Goal: Task Accomplishment & Management: Complete application form

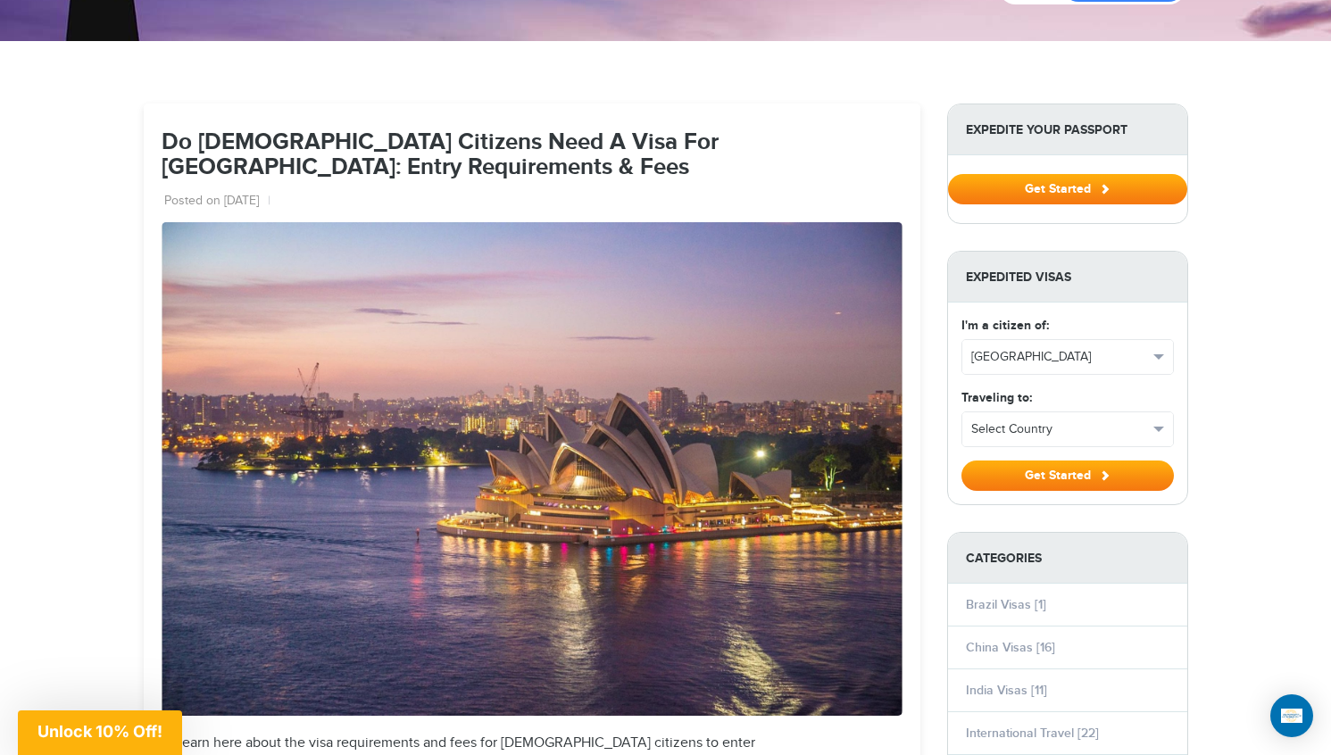
scroll to position [115, 0]
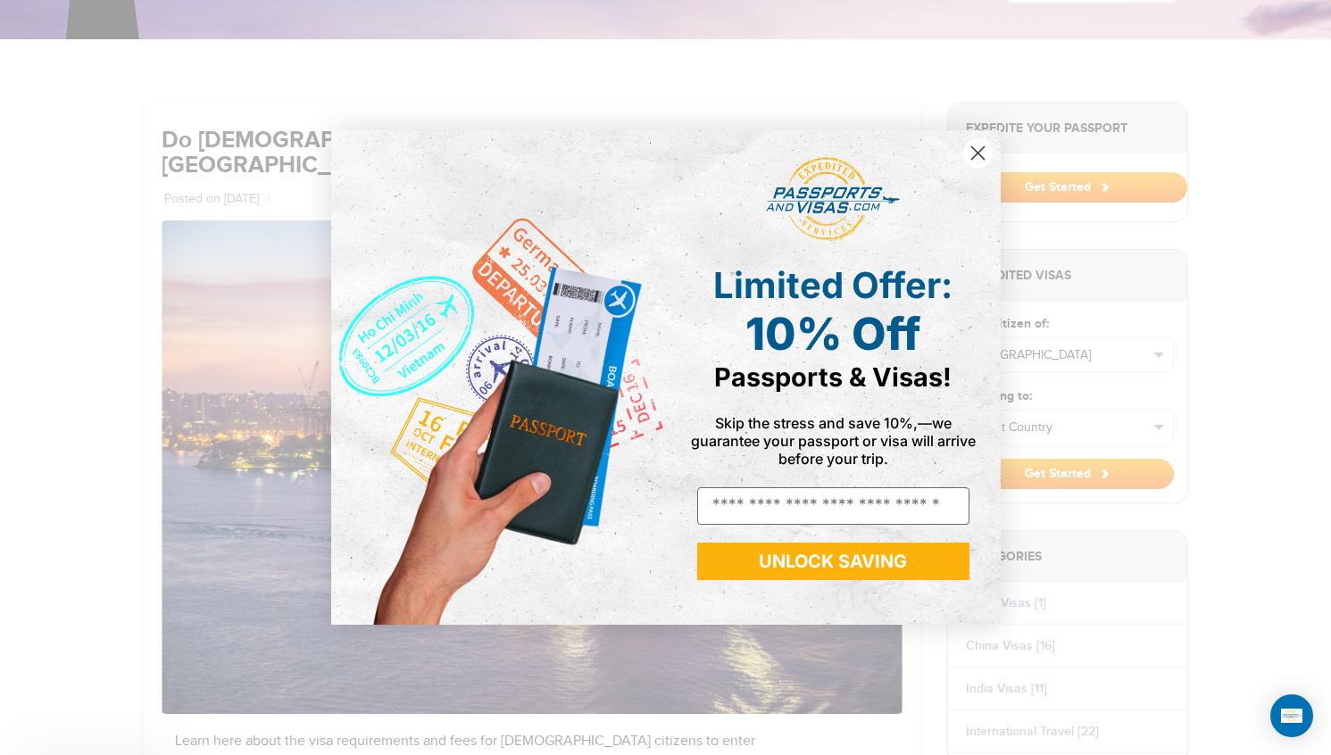
click at [1051, 428] on div "Close dialog Limited Offer: 10% Off Passports & Visas! Skip the stress and save…" at bounding box center [665, 377] width 1331 height 755
click at [981, 152] on circle "Close dialog" at bounding box center [977, 152] width 29 height 29
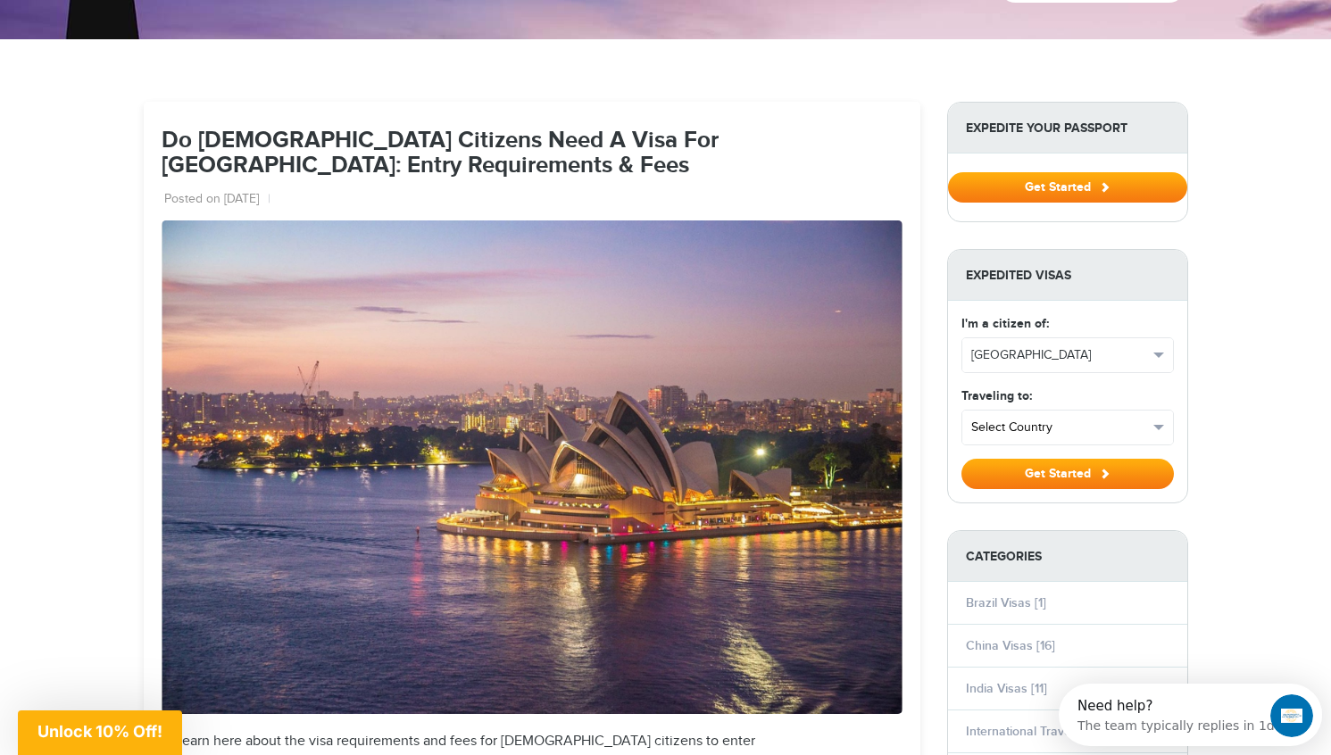
click at [1071, 423] on span "Select Country" at bounding box center [1060, 428] width 177 height 18
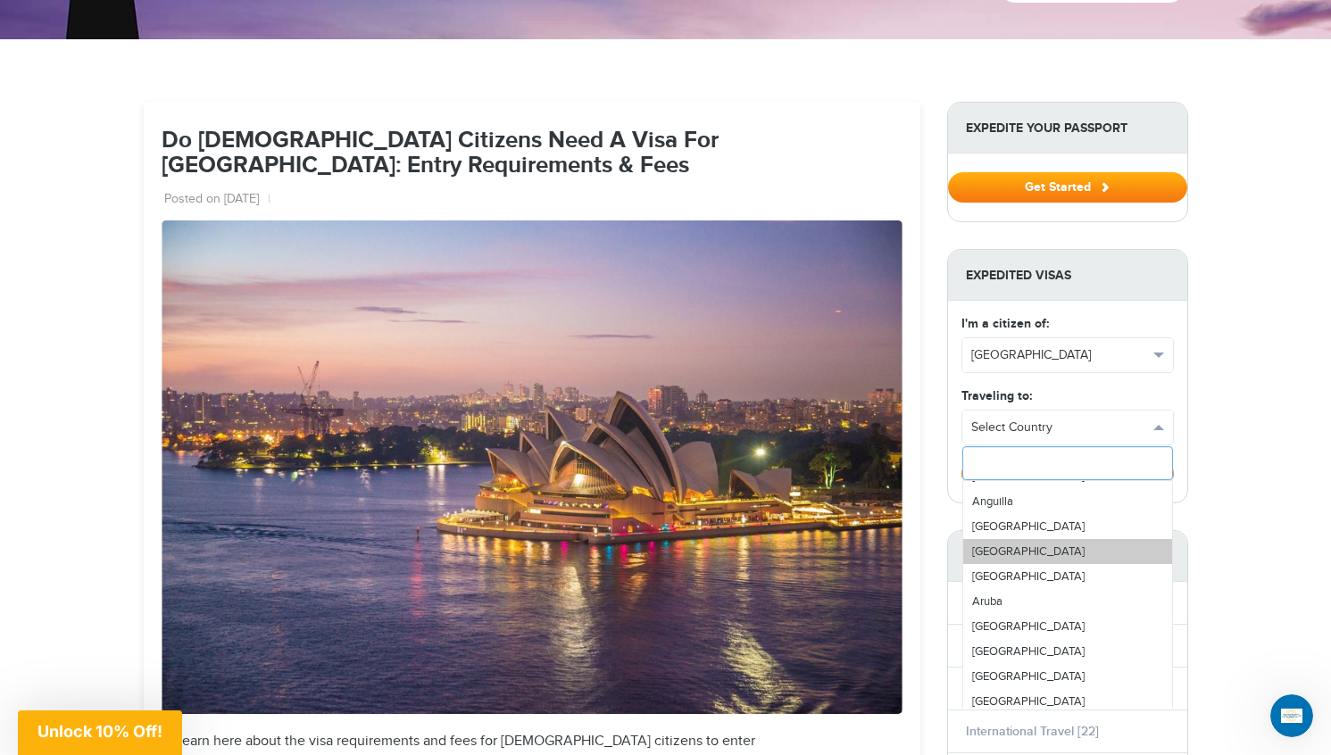
scroll to position [169, 0]
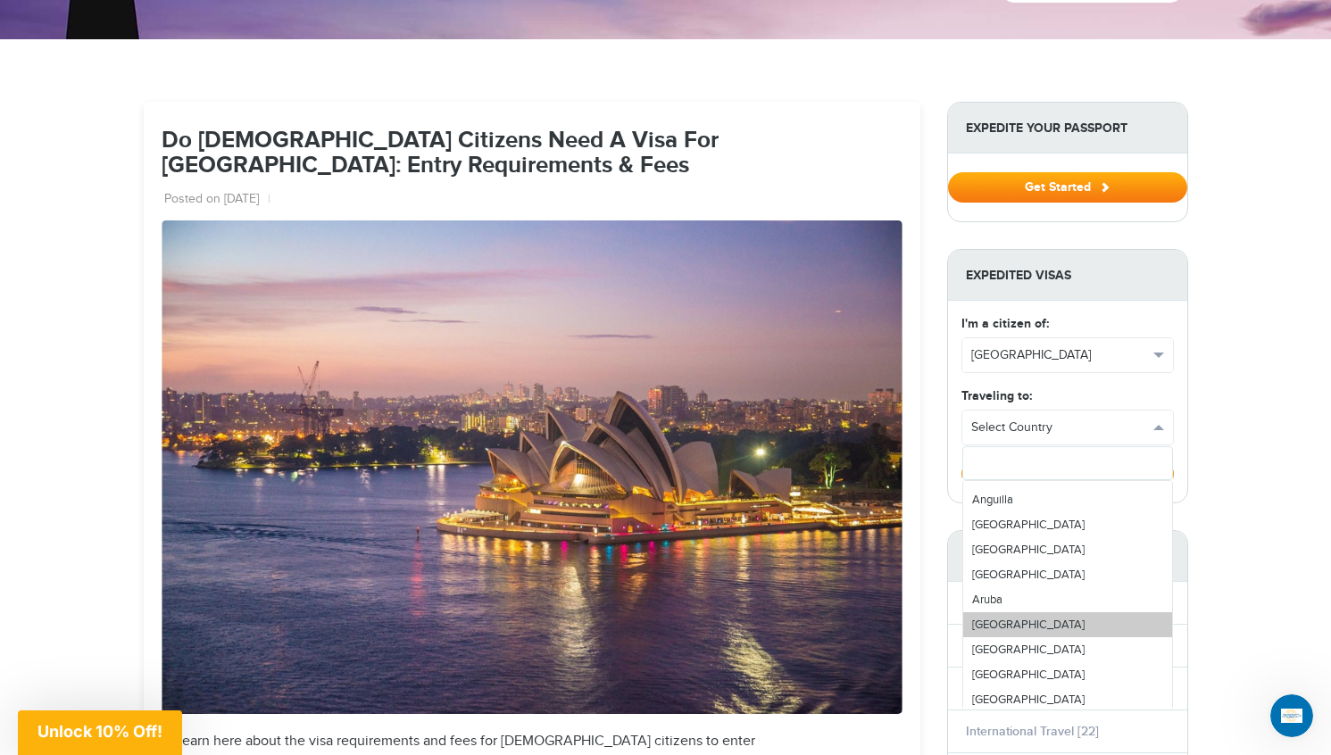
click at [1015, 621] on span "[GEOGRAPHIC_DATA]" at bounding box center [1028, 625] width 113 height 14
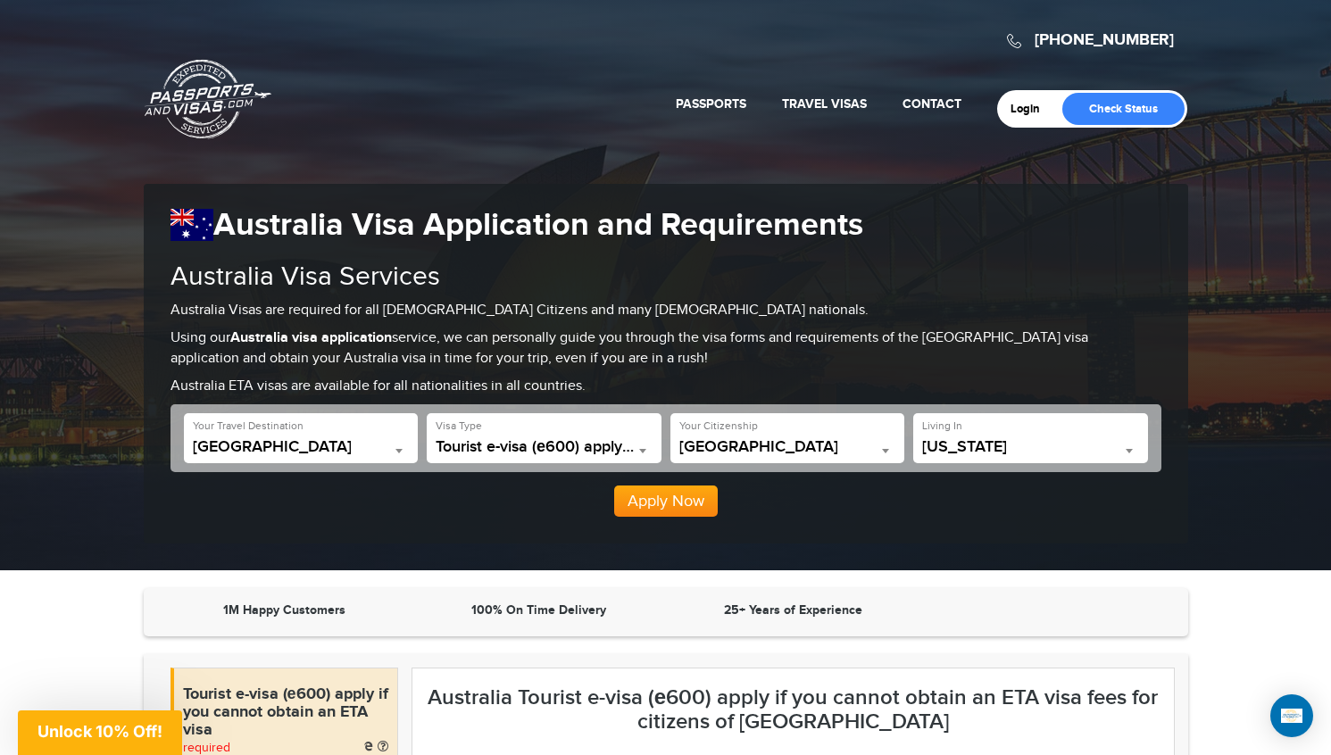
click at [1051, 442] on span "California" at bounding box center [1030, 447] width 217 height 18
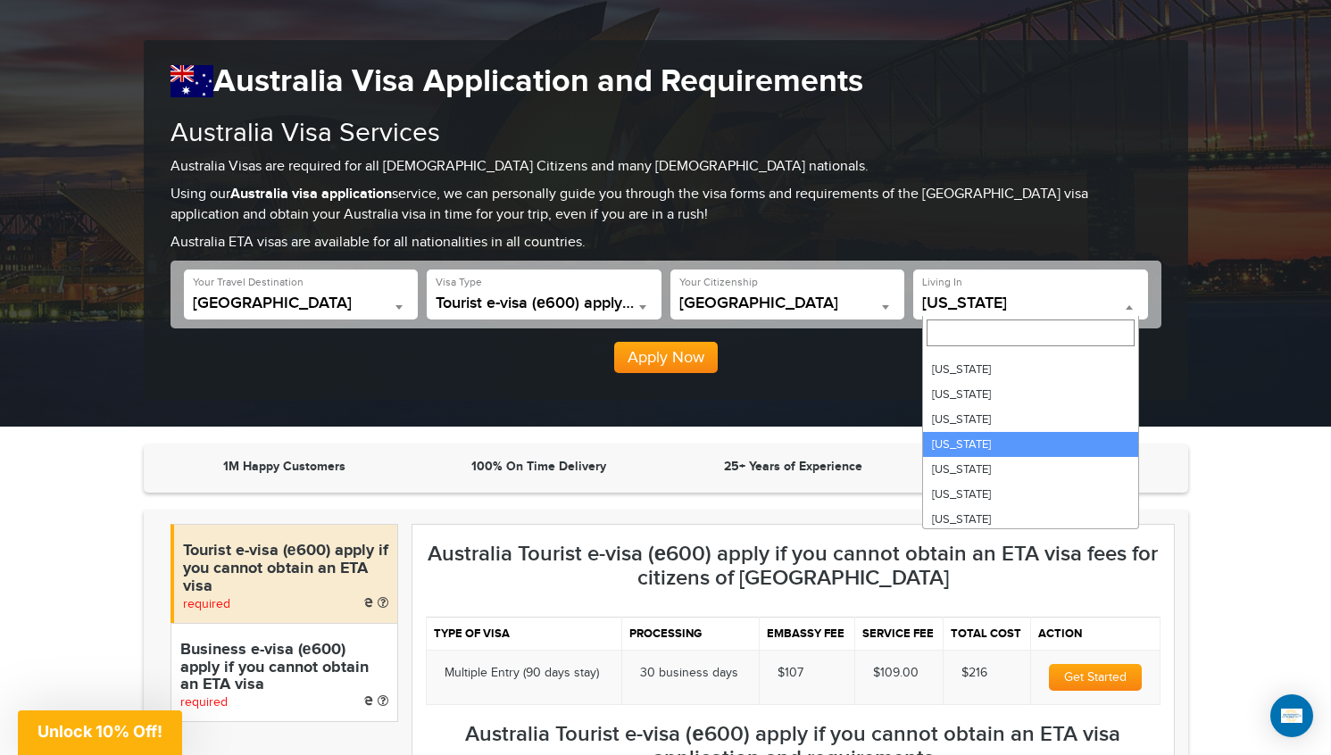
scroll to position [570, 0]
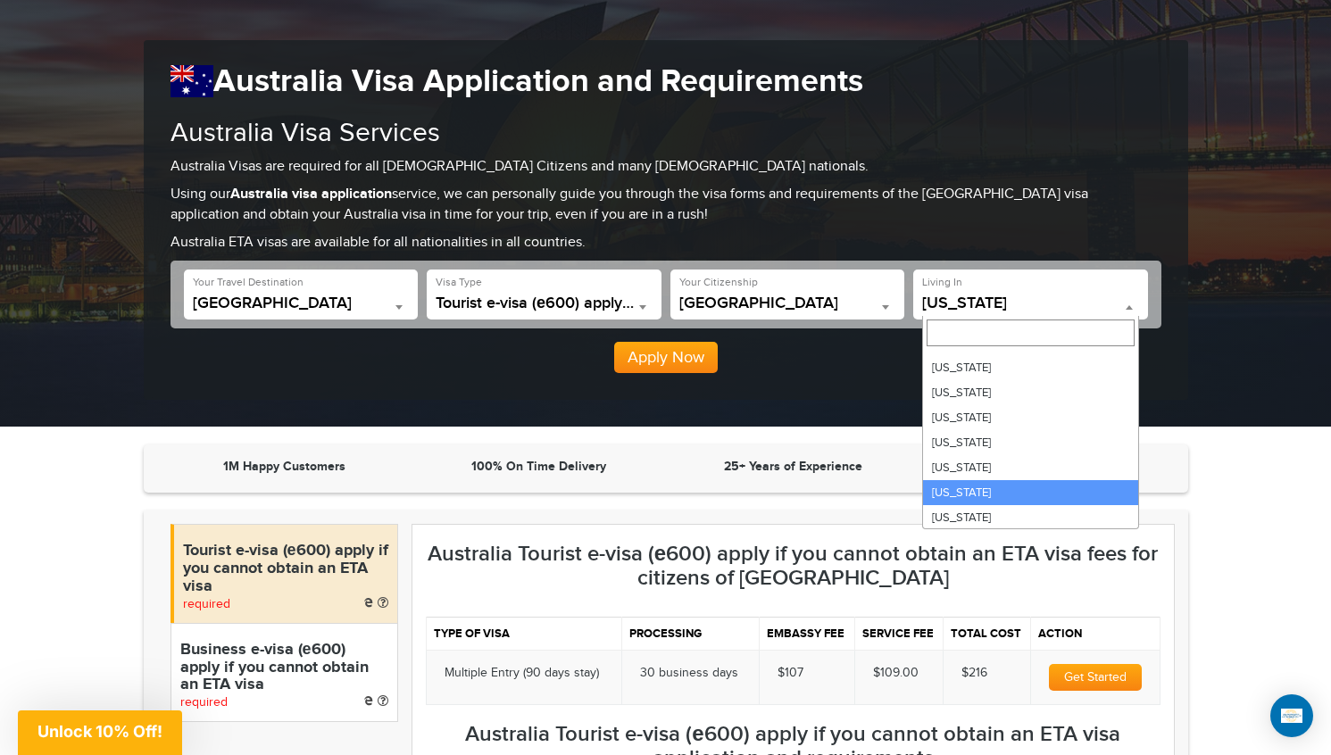
select select "**"
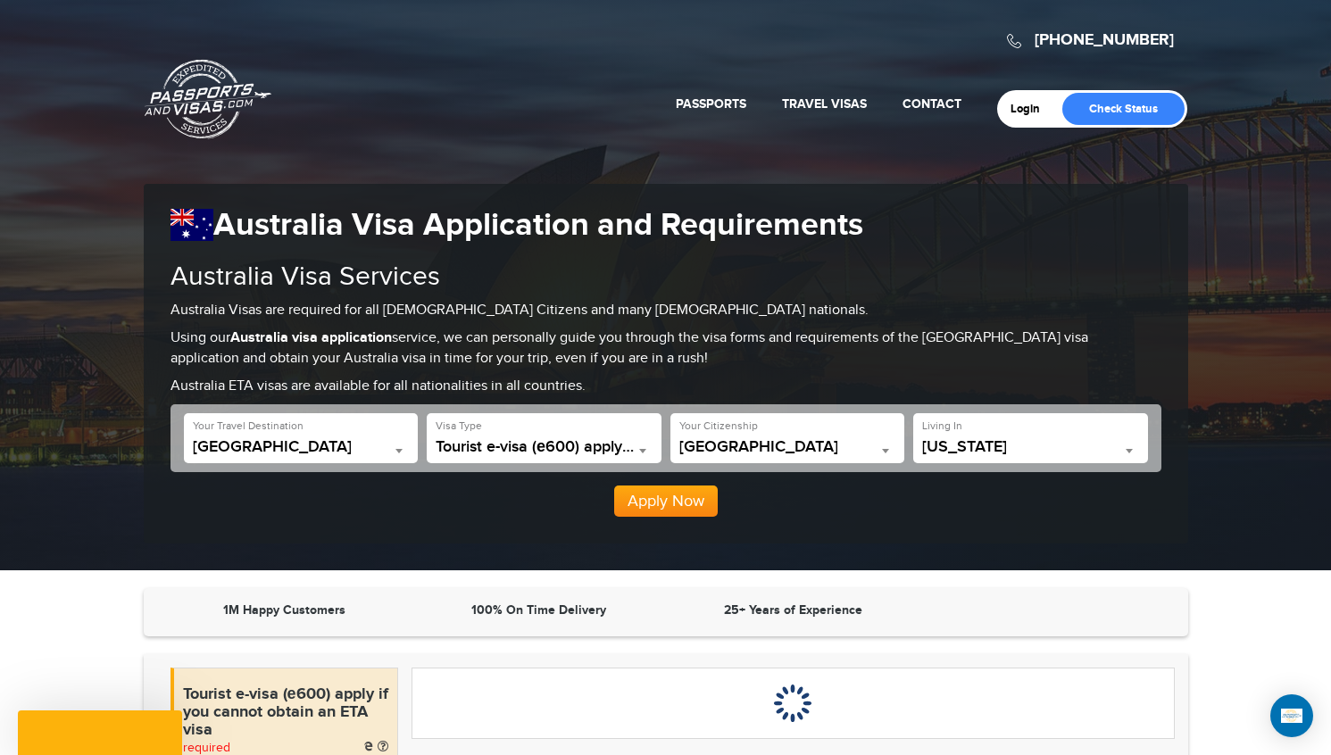
scroll to position [144, 0]
